Goal: Task Accomplishment & Management: Use online tool/utility

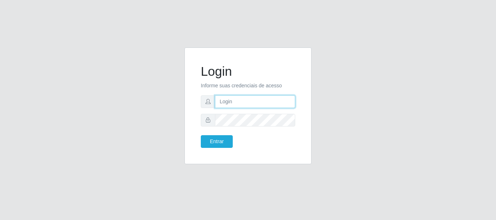
click at [246, 102] on input "text" at bounding box center [255, 101] width 80 height 13
type input "[EMAIL_ADDRESS][DOMAIN_NAME]"
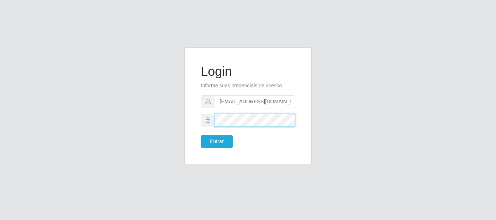
click at [201, 135] on button "Entrar" at bounding box center [217, 141] width 32 height 13
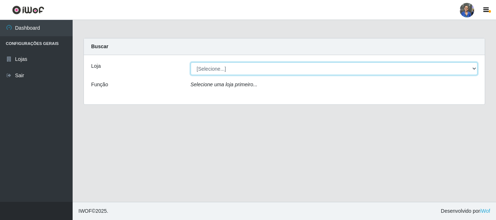
click at [474, 69] on select "[Selecione...] SuperFácil Atacado - Rodoviária" at bounding box center [334, 68] width 287 height 13
select select "400"
click at [191, 62] on select "[Selecione...] SuperFácil Atacado - Rodoviária" at bounding box center [334, 68] width 287 height 13
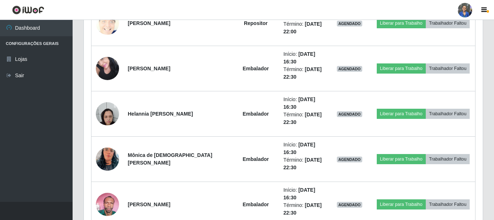
scroll to position [668, 0]
